Goal: Transaction & Acquisition: Purchase product/service

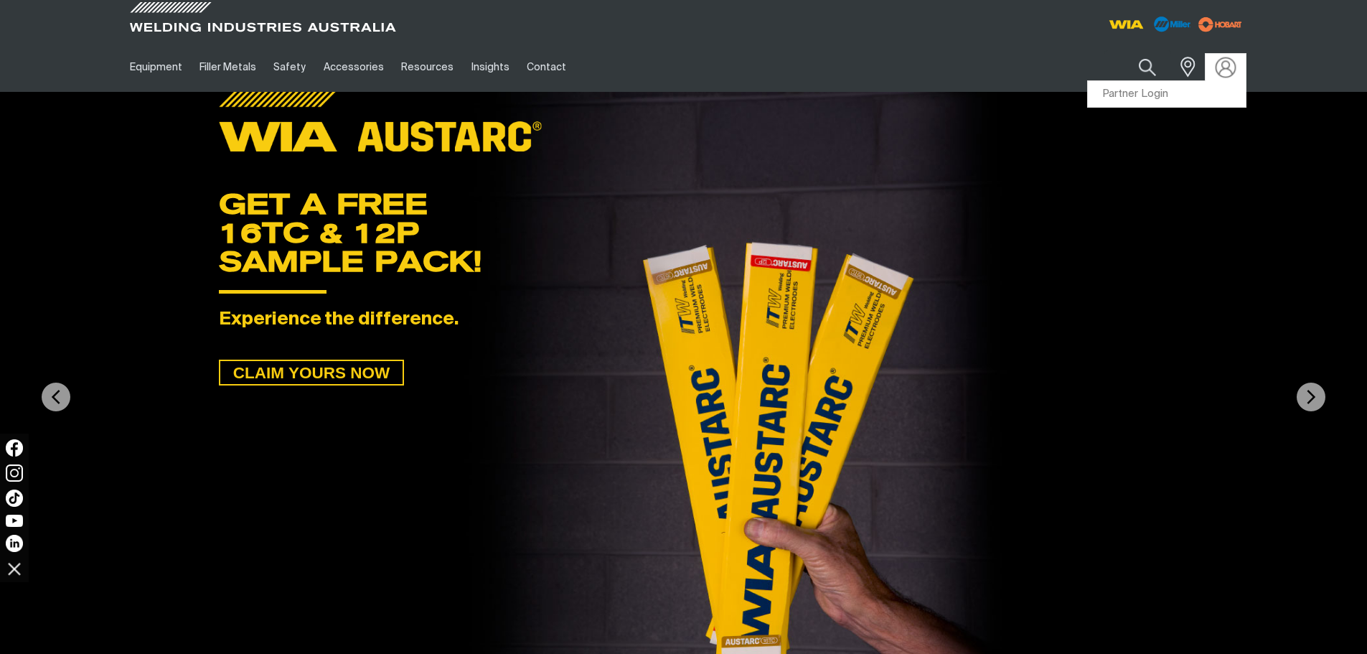
click at [1234, 63] on div at bounding box center [1225, 67] width 23 height 17
click at [1184, 97] on link "Partner Login" at bounding box center [1167, 94] width 158 height 27
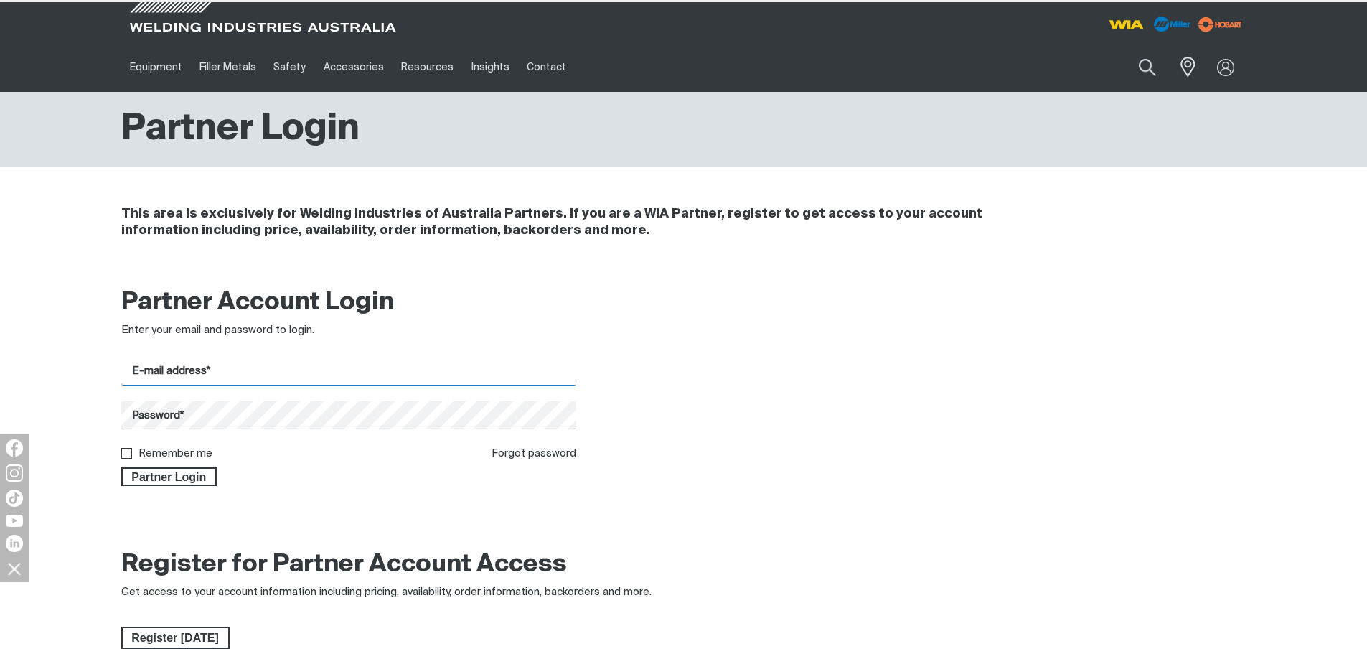
type input "[EMAIL_ADDRESS][DOMAIN_NAME]"
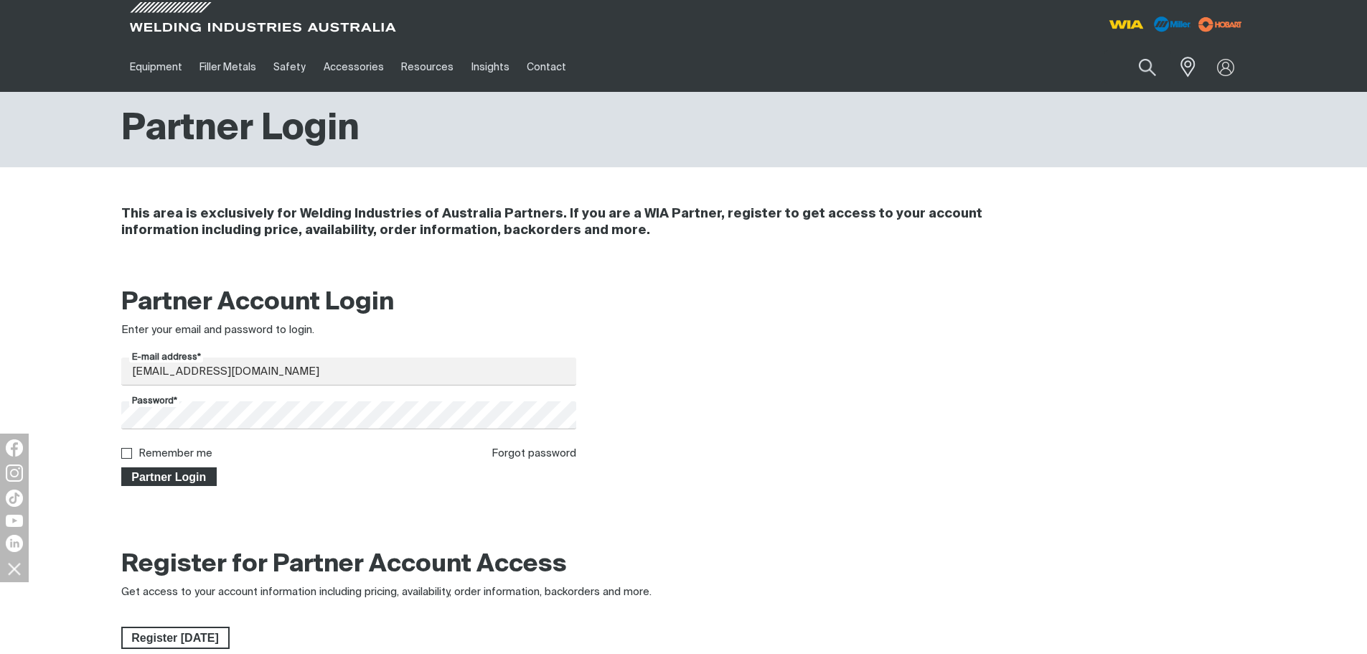
click at [163, 478] on span "Partner Login" at bounding box center [169, 476] width 93 height 19
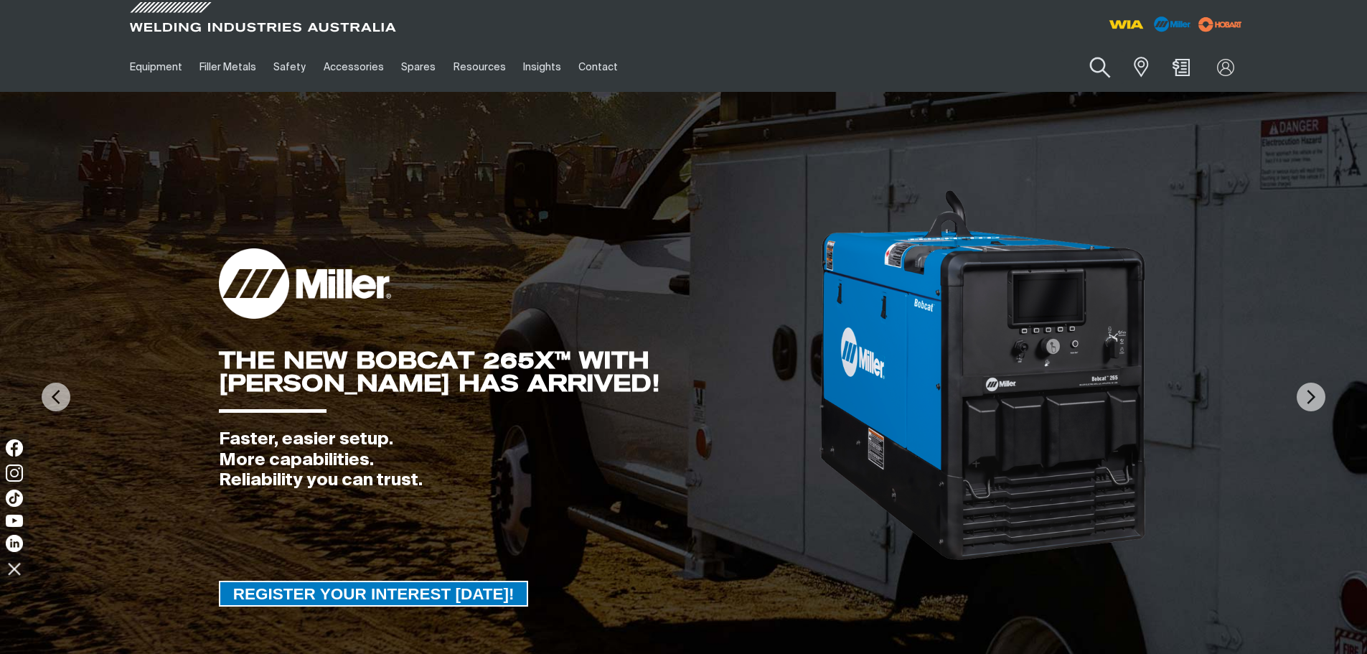
click at [1105, 65] on button "Search products" at bounding box center [1101, 67] width 58 height 41
click at [993, 75] on input "Search" at bounding box center [1013, 67] width 221 height 32
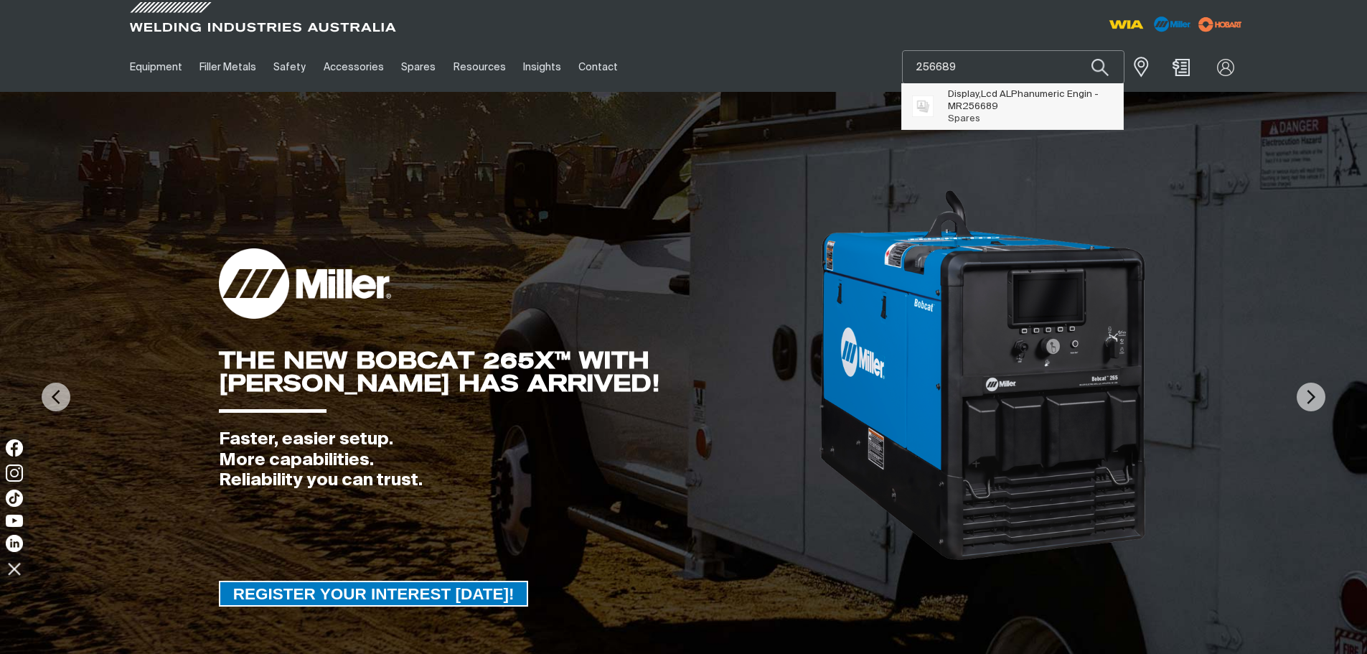
type input "256689"
click at [998, 90] on span "Display,Lcd ALPhanumeric Engin - MR 256689" at bounding box center [1030, 100] width 164 height 24
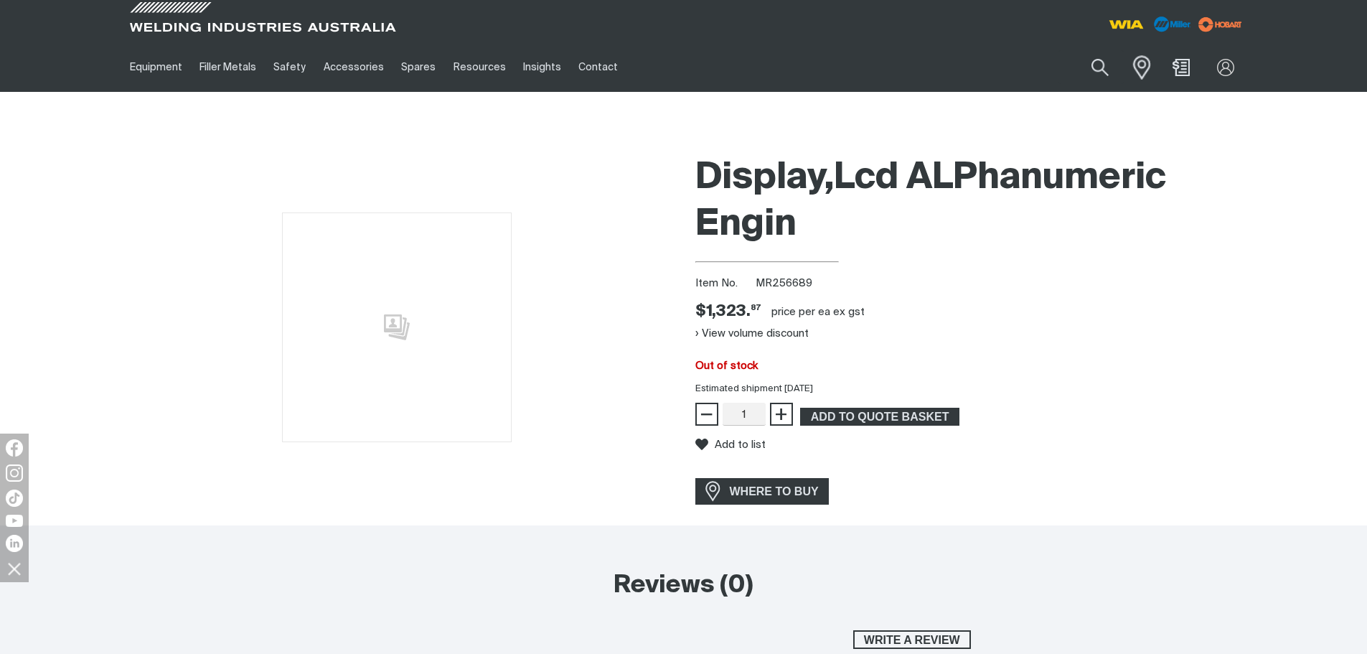
click at [1130, 65] on span at bounding box center [1138, 66] width 32 height 29
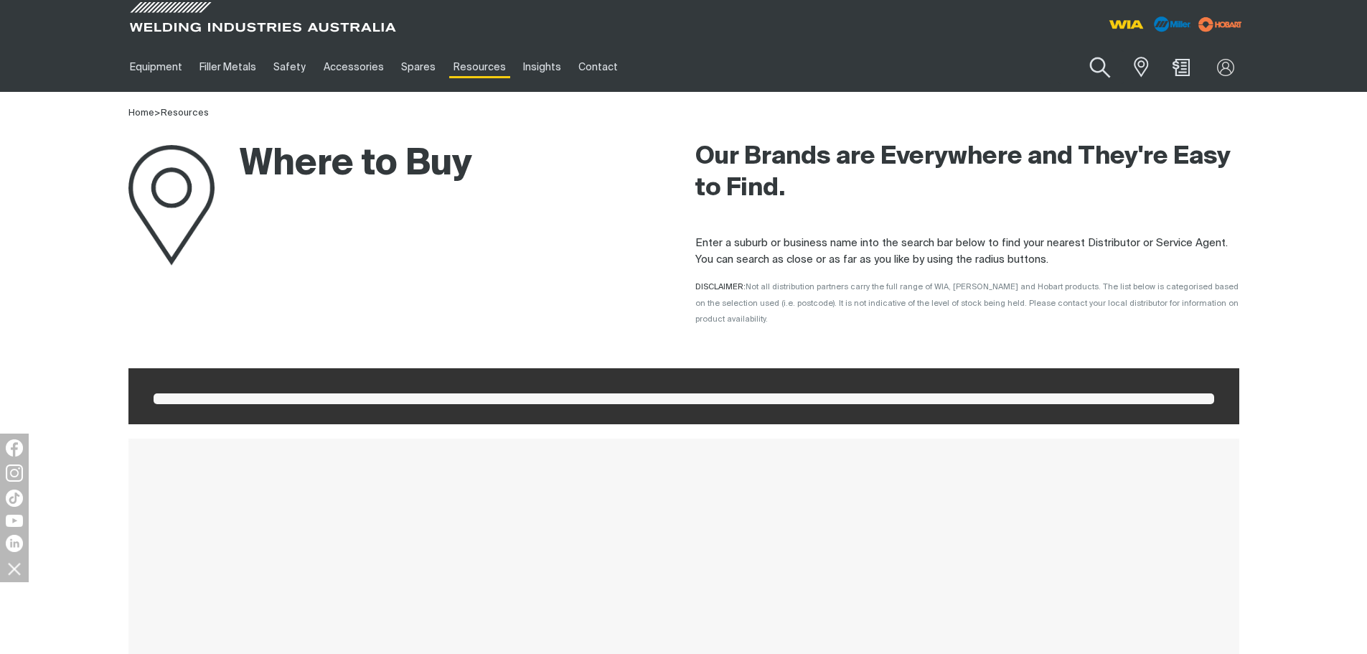
click at [1108, 67] on button "Search products" at bounding box center [1101, 67] width 58 height 41
click at [1030, 65] on input "Search" at bounding box center [1013, 67] width 221 height 32
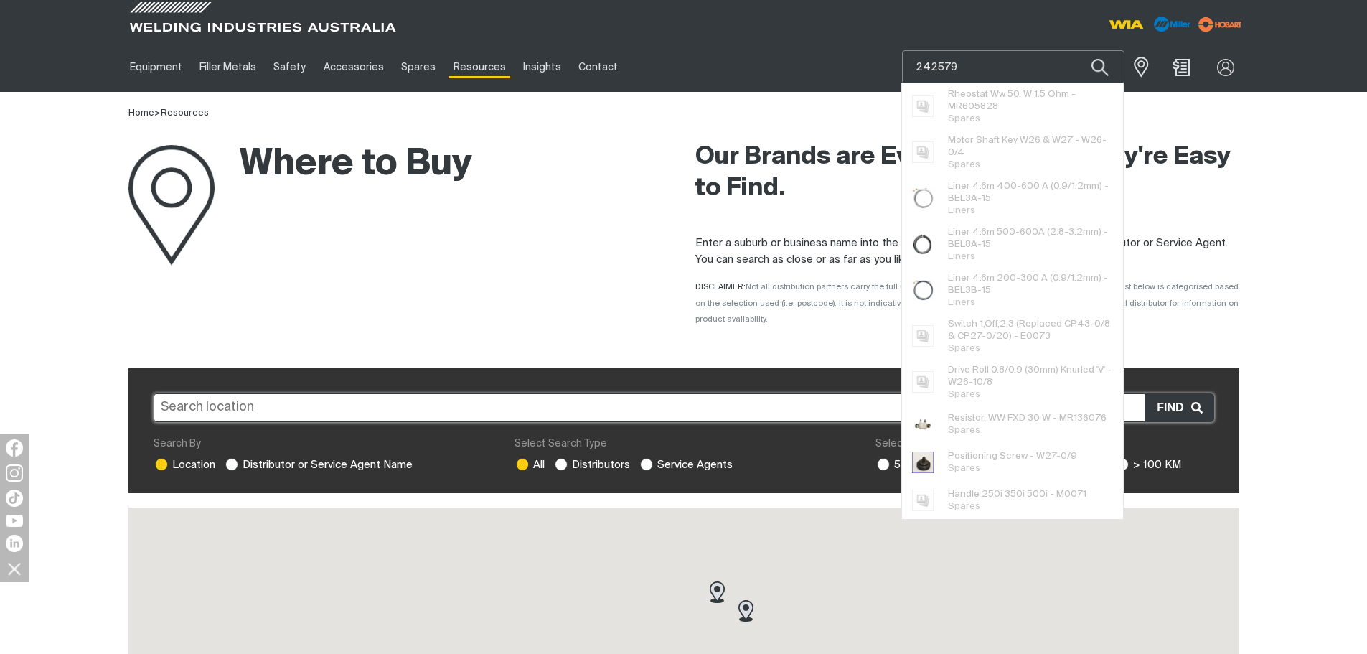
drag, startPoint x: 1030, startPoint y: 65, endPoint x: 1117, endPoint y: 244, distance: 199.3
click at [1087, 84] on div "242579 Rheostat Ww 50. W 1.5 Ohm - MR605828 Spares Motor Shaft Key W26 & W27 - …" at bounding box center [1013, 67] width 222 height 34
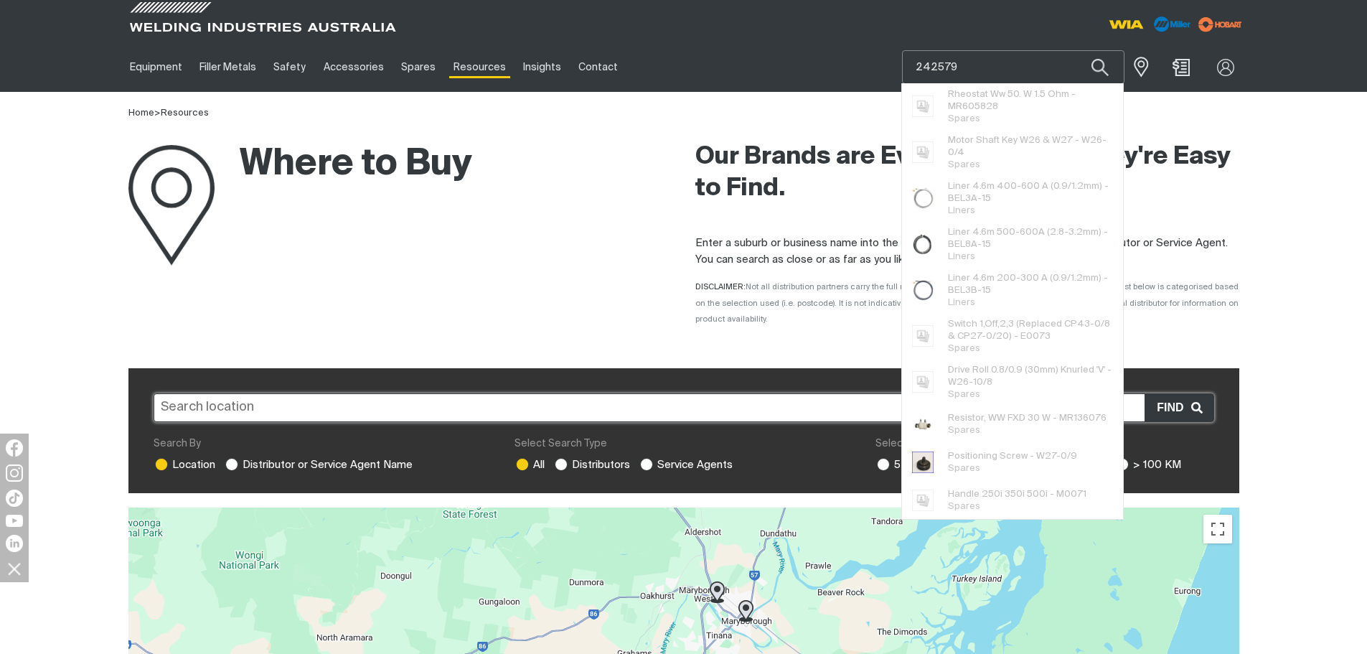
click at [1007, 61] on input "242579" at bounding box center [1013, 67] width 221 height 32
type input "242579"
click at [1076, 50] on button "Search products" at bounding box center [1100, 67] width 49 height 34
